Goal: Ask a question

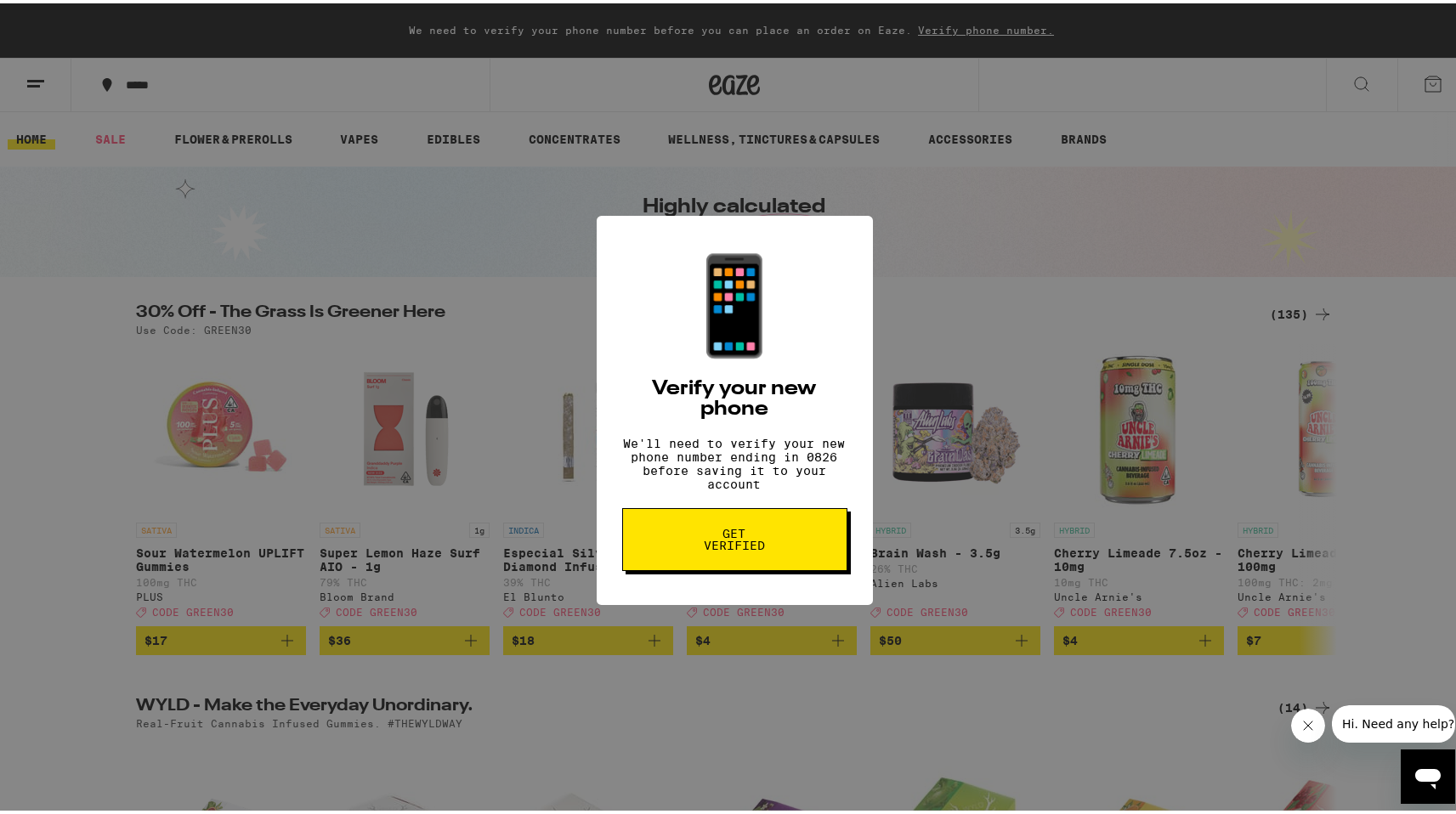
click at [984, 393] on div "📱 Verify your new phone We'll need to verify your new phone number ending in 08…" at bounding box center [734, 407] width 1469 height 814
click at [931, 437] on div "📱 Verify your new phone We'll need to verify your new phone number ending in 08…" at bounding box center [734, 407] width 1469 height 814
drag, startPoint x: 1314, startPoint y: 721, endPoint x: 1297, endPoint y: 712, distance: 19.2
click at [1313, 721] on icon "Close message from company" at bounding box center [1308, 726] width 14 height 14
click at [1425, 769] on icon "Open messaging window" at bounding box center [1428, 779] width 25 height 20
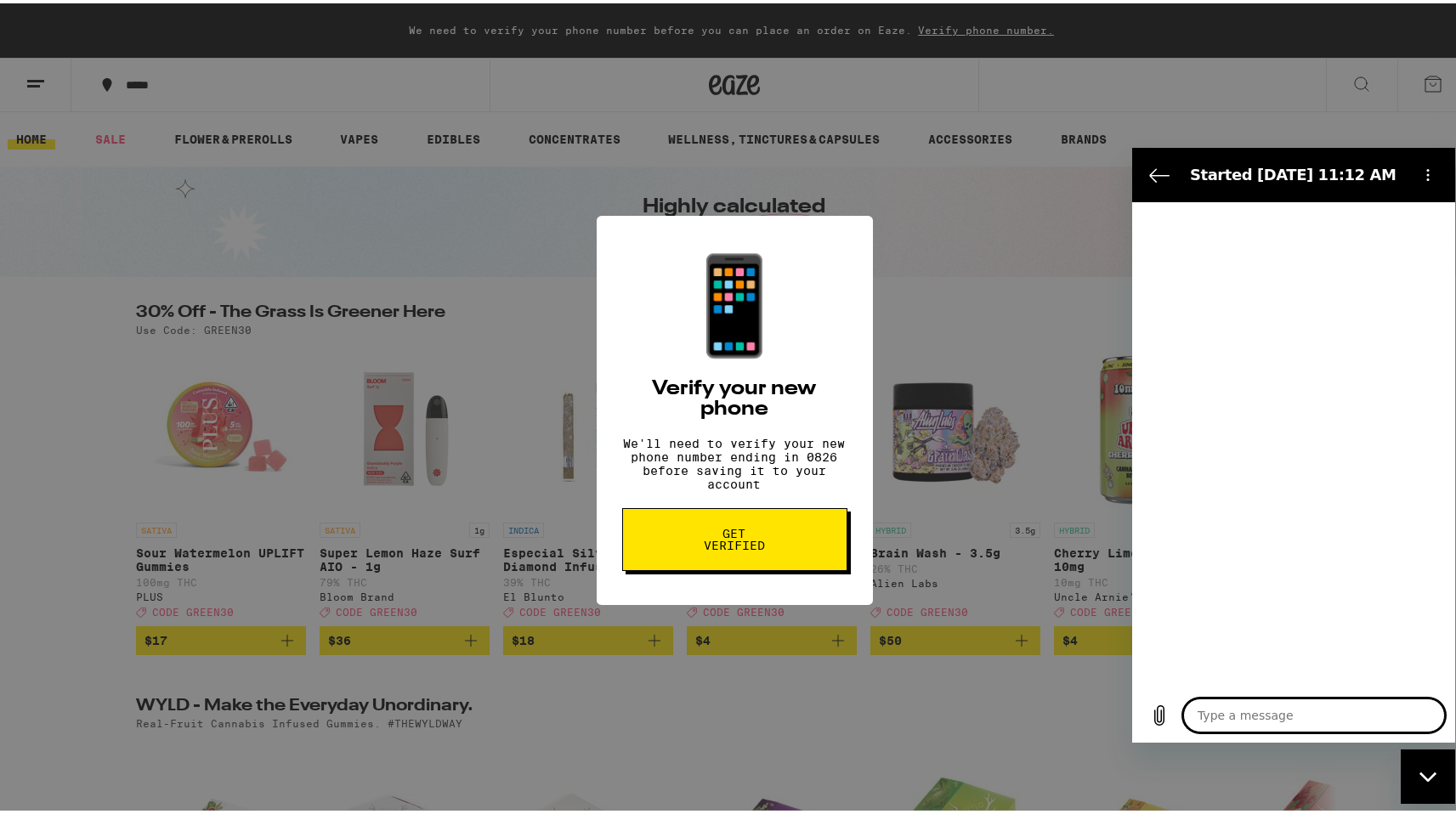
type textarea "x"
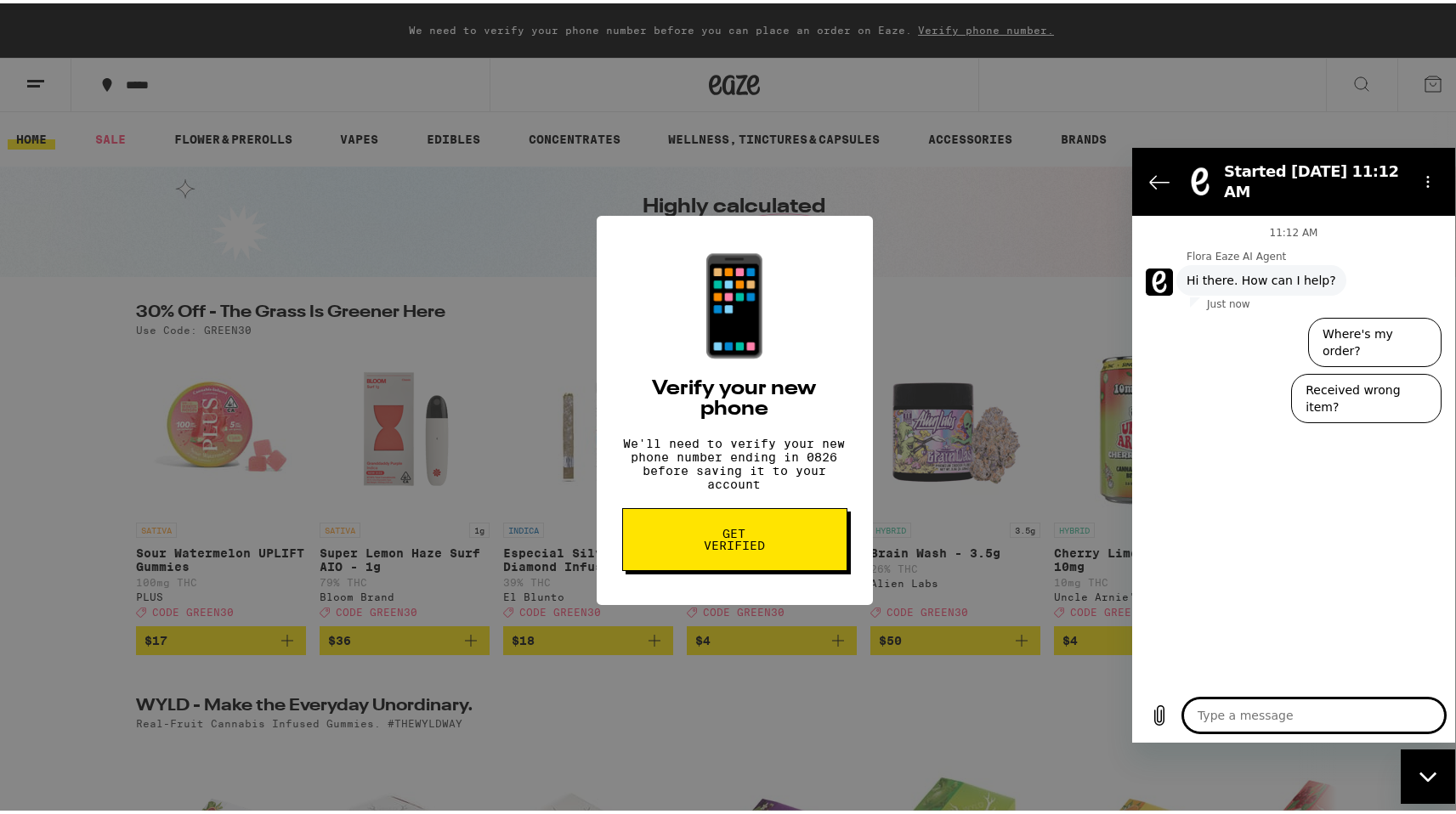
type textarea "l"
type textarea "x"
type textarea "lo"
type textarea "x"
type textarea "log"
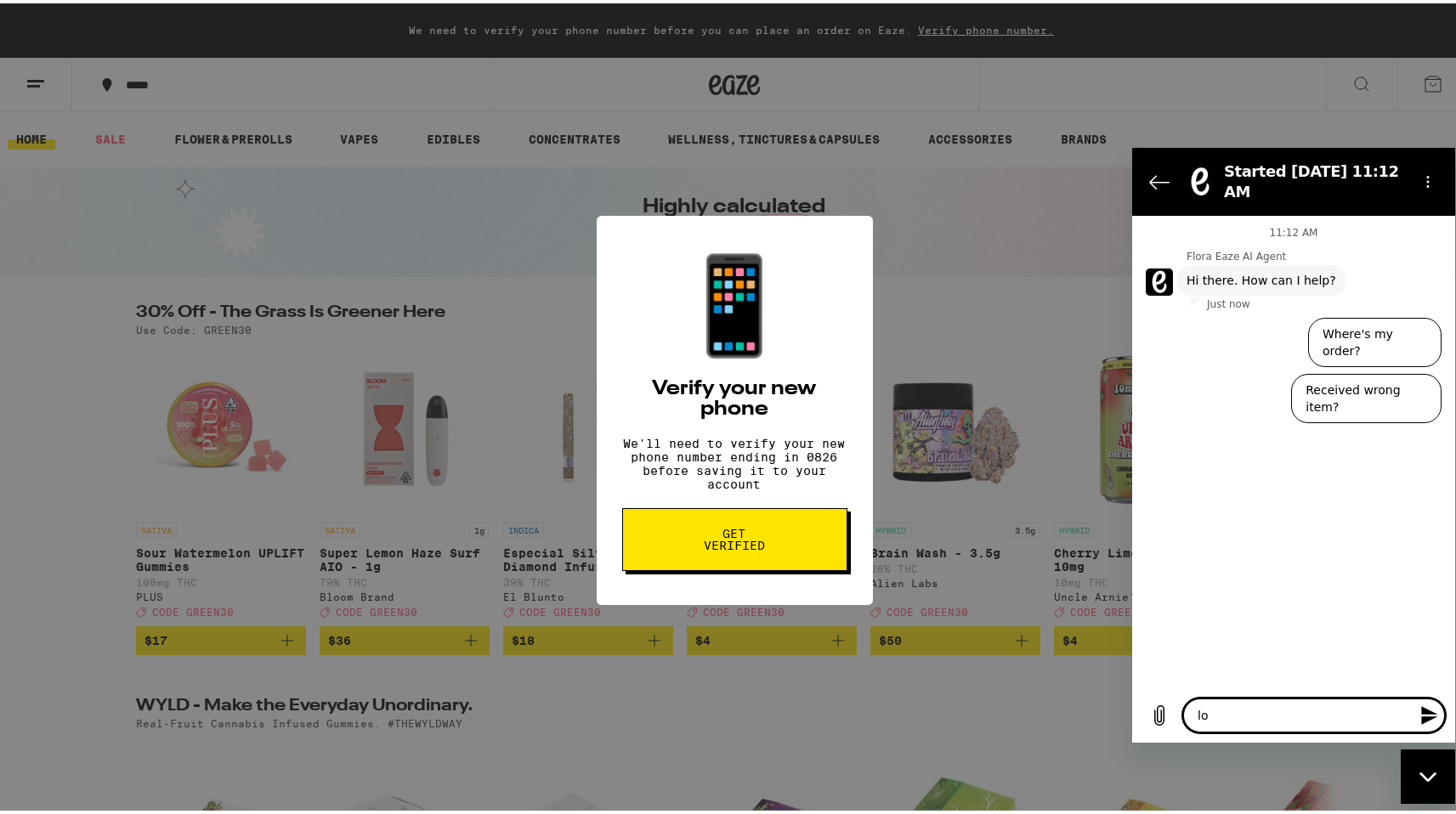
type textarea "x"
type textarea "logo"
type textarea "x"
type textarea "logou"
type textarea "x"
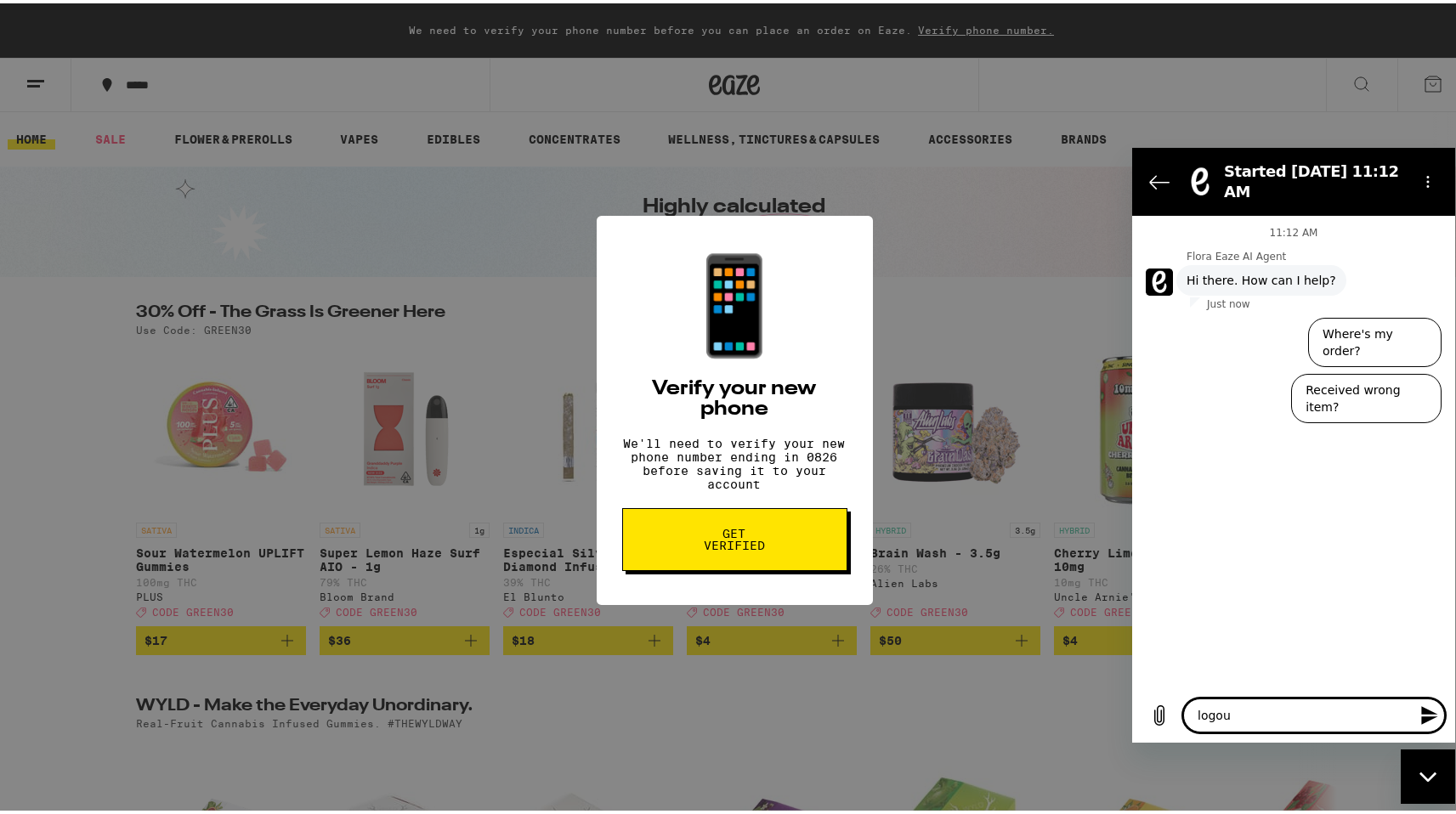
type textarea "logout"
type textarea "x"
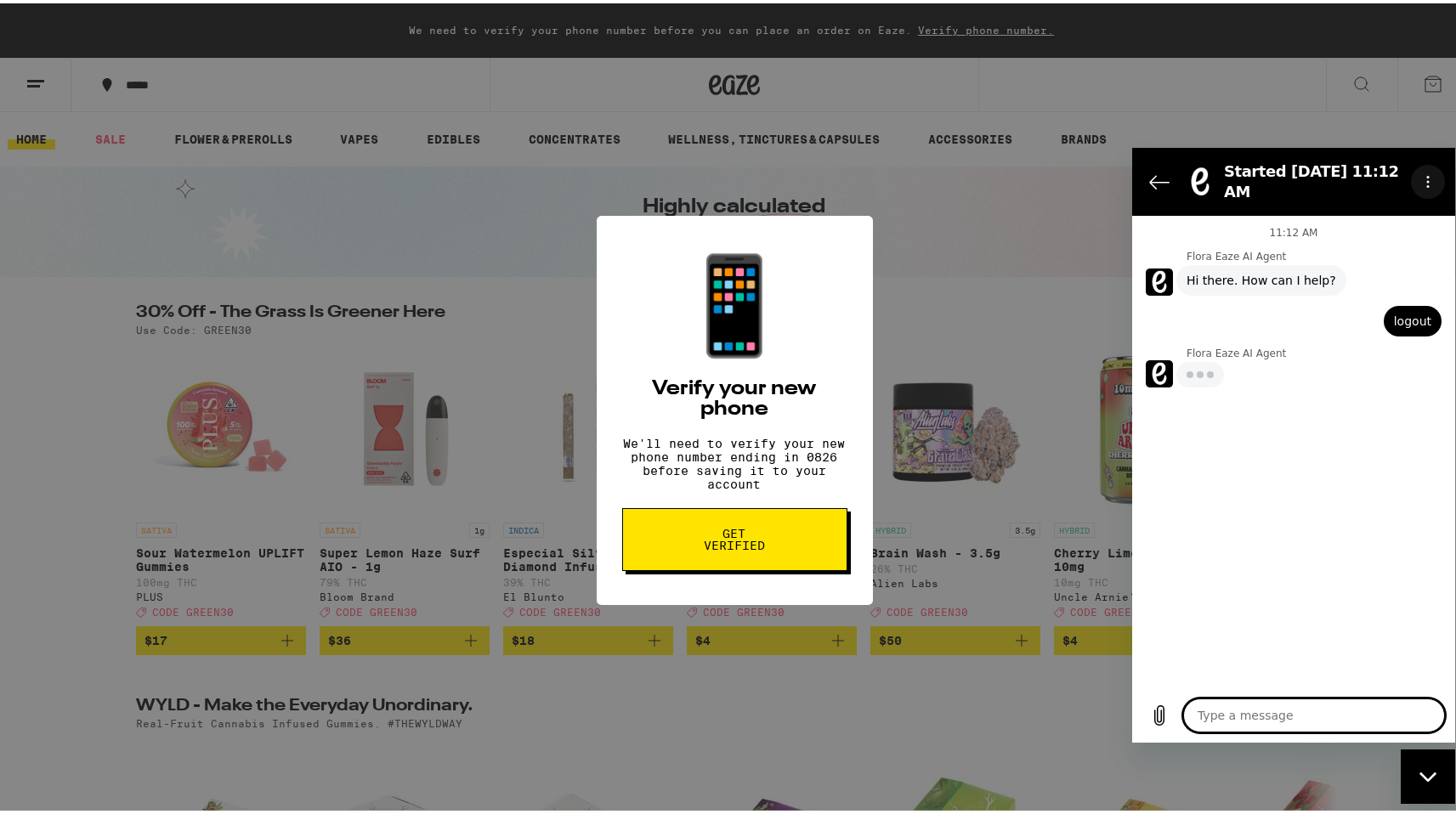
click at [1428, 191] on button "Options menu" at bounding box center [1428, 181] width 34 height 34
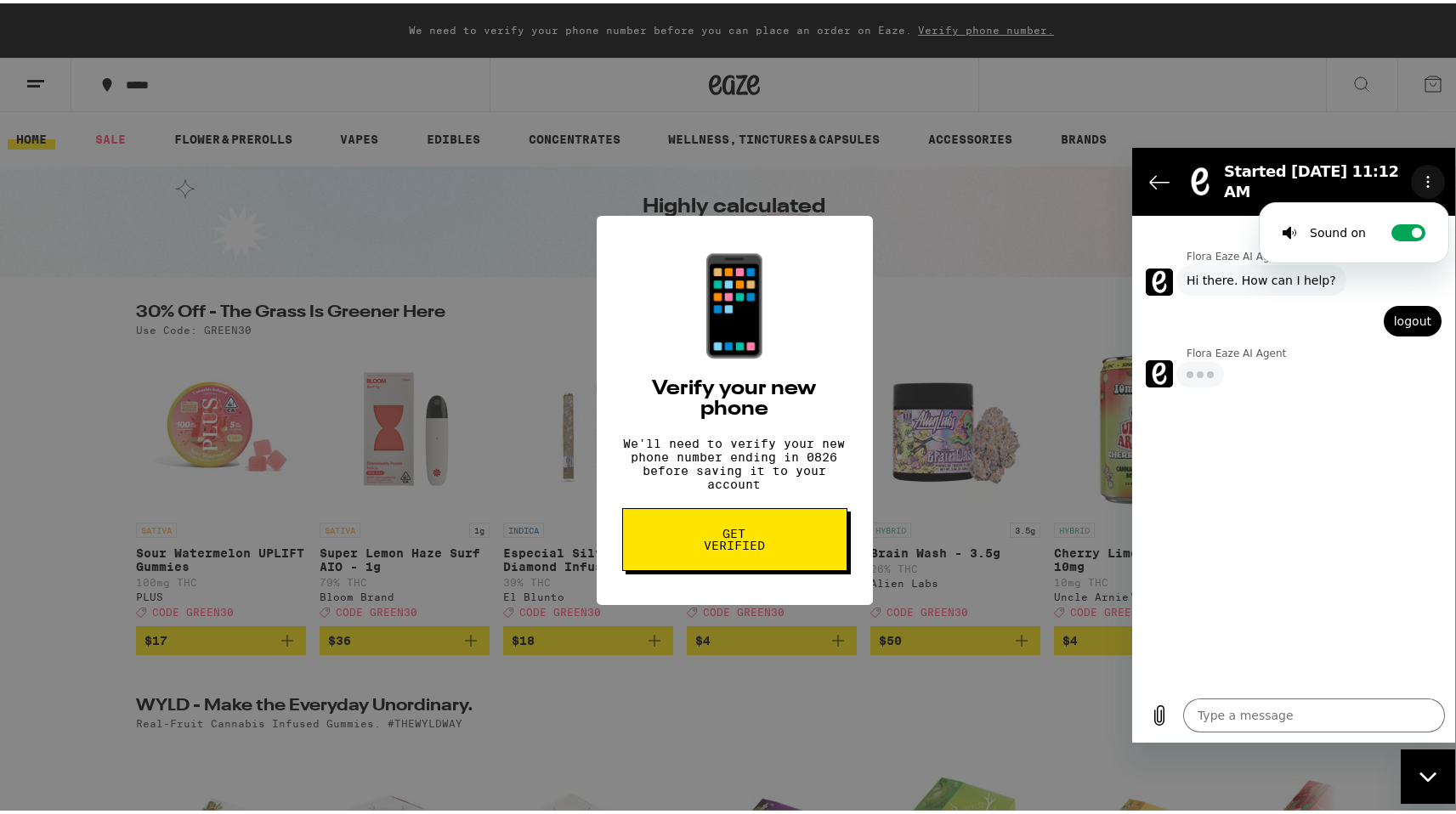
click at [1430, 183] on icon "Options menu" at bounding box center [1428, 182] width 14 height 14
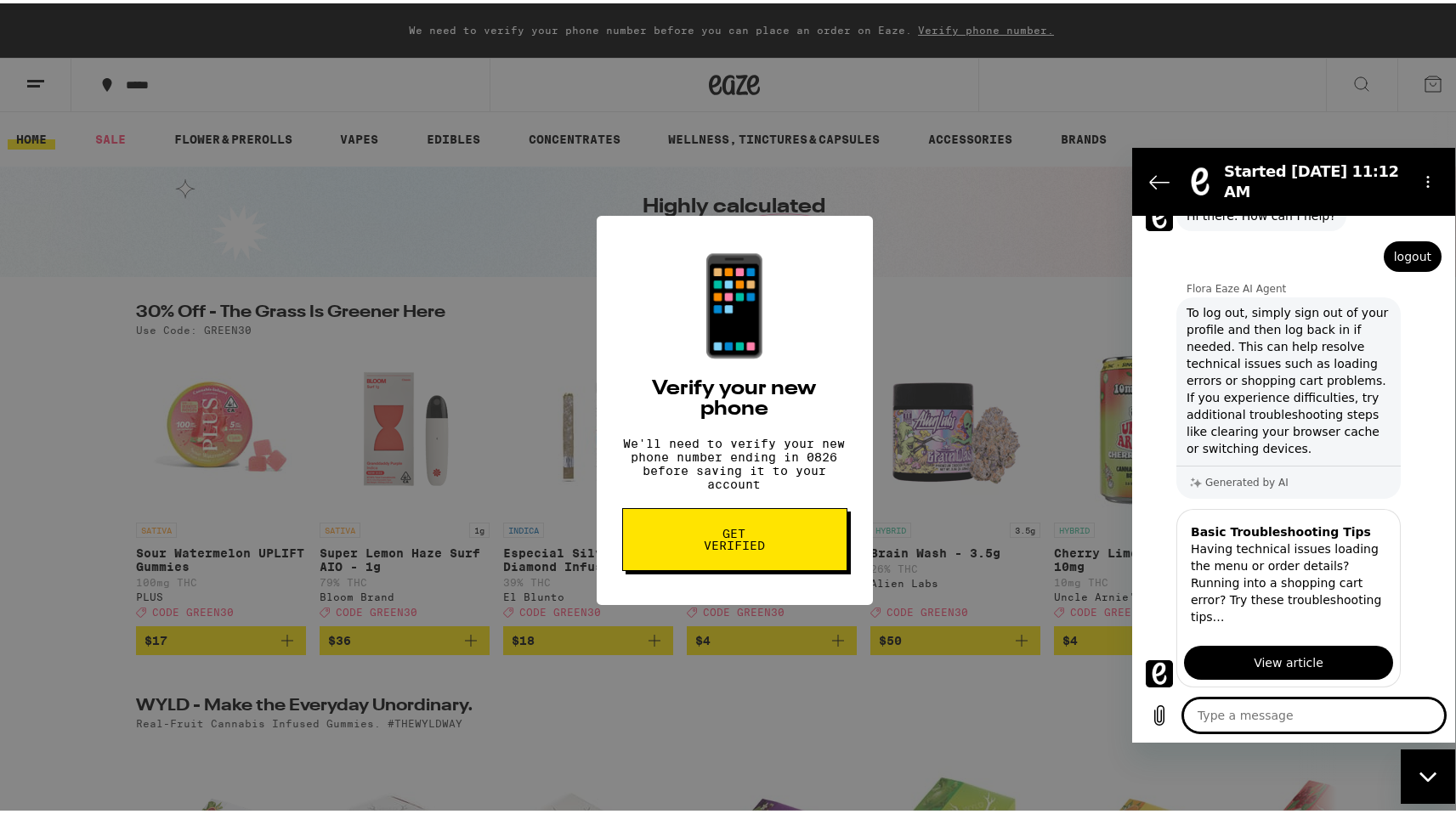
type textarea "x"
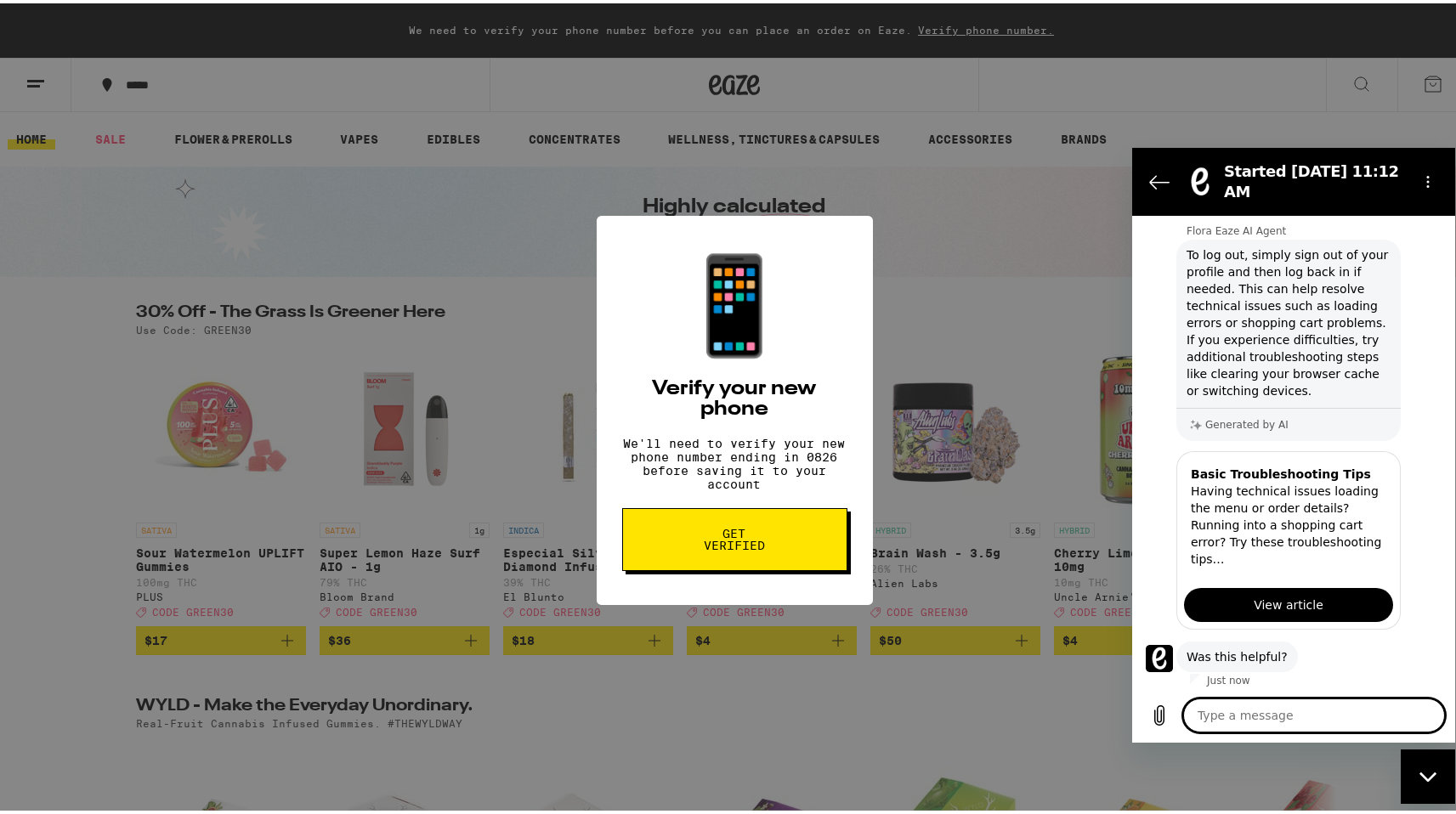
scroll to position [165, 0]
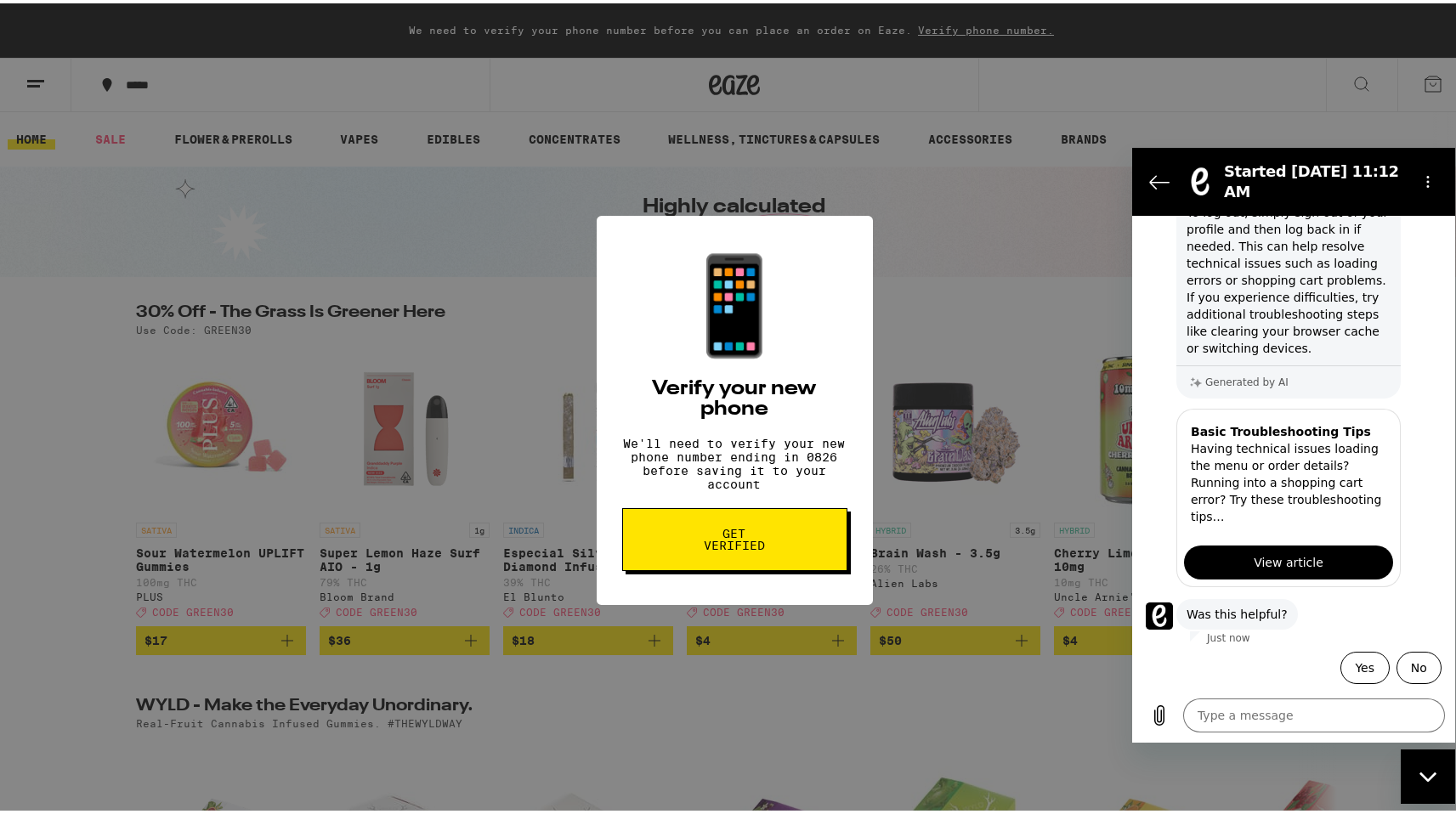
click at [930, 528] on div "📱 Verify your new phone We'll need to verify your new phone number ending in 08…" at bounding box center [734, 407] width 1469 height 814
click at [906, 539] on div "📱 Verify your new phone We'll need to verify your new phone number ending in 08…" at bounding box center [734, 407] width 1469 height 814
drag, startPoint x: 411, startPoint y: 564, endPoint x: 478, endPoint y: 559, distance: 67.2
click at [413, 564] on div "📱 Verify your new phone We'll need to verify your new phone number ending in 08…" at bounding box center [734, 407] width 1469 height 814
click at [520, 554] on div "📱 Verify your new phone We'll need to verify your new phone number ending in 08…" at bounding box center [734, 407] width 1469 height 814
